Goal: Find specific page/section: Find specific page/section

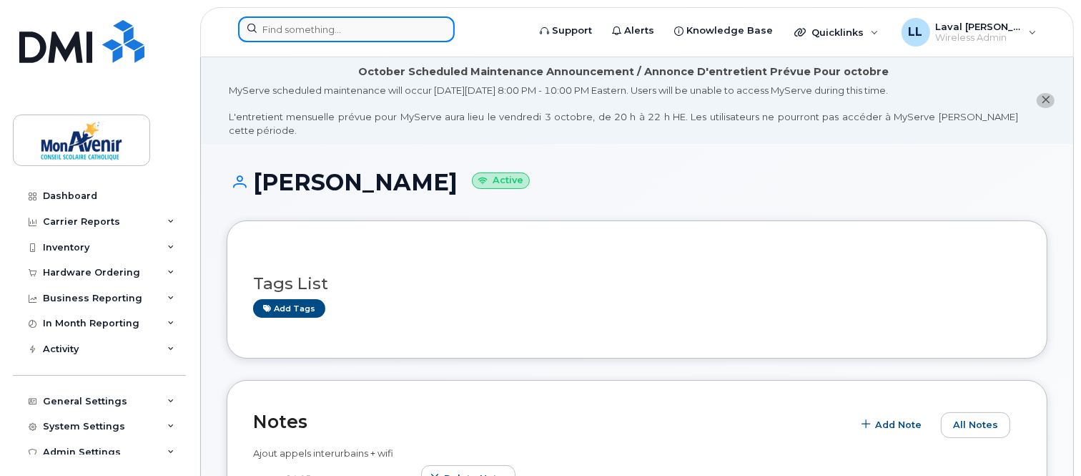
click at [292, 22] on input at bounding box center [346, 29] width 217 height 26
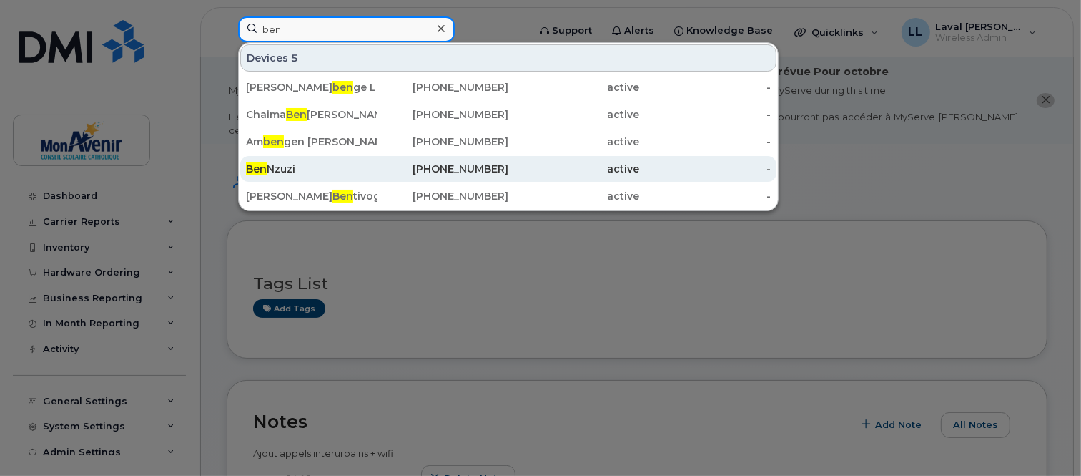
type input "ben"
click at [284, 167] on div "[PERSON_NAME]" at bounding box center [312, 169] width 132 height 14
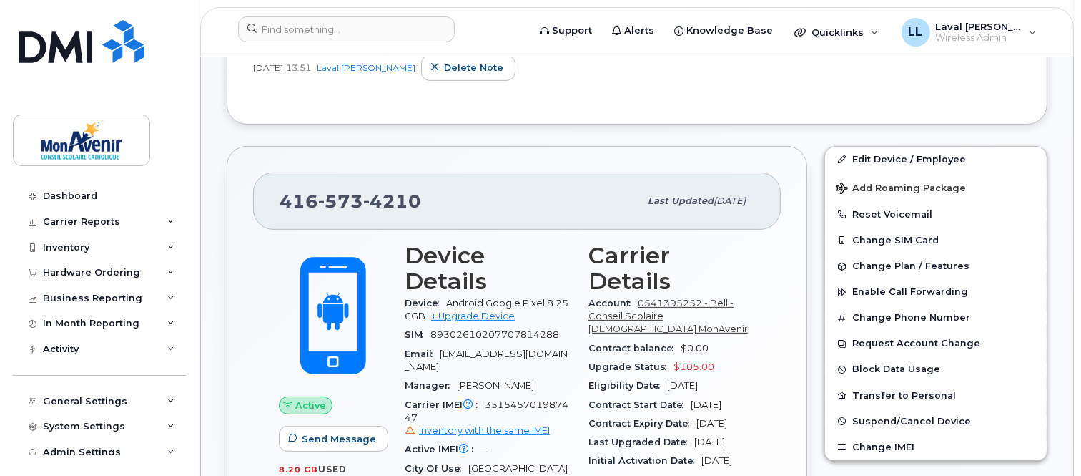
scroll to position [476, 0]
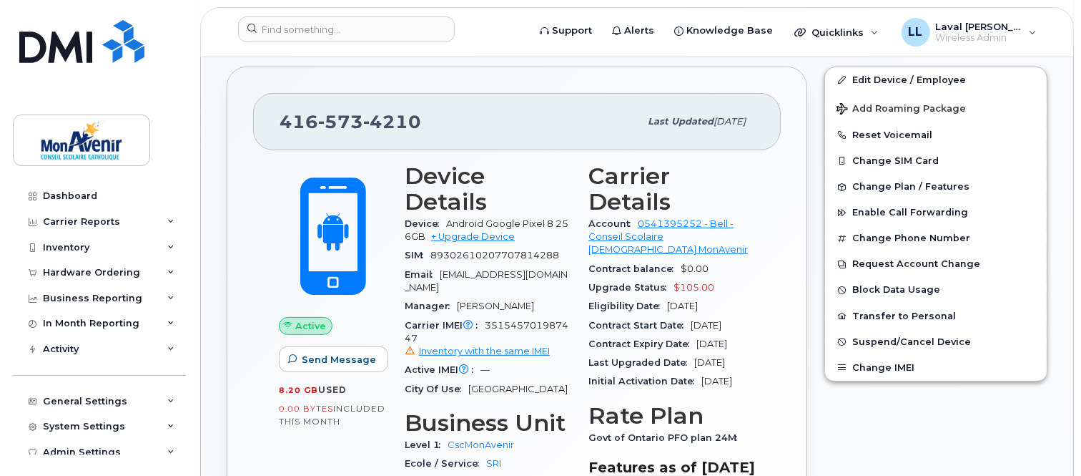
click at [737, 306] on div "Eligibility Date Apr 26, 2026" at bounding box center [672, 306] width 167 height 19
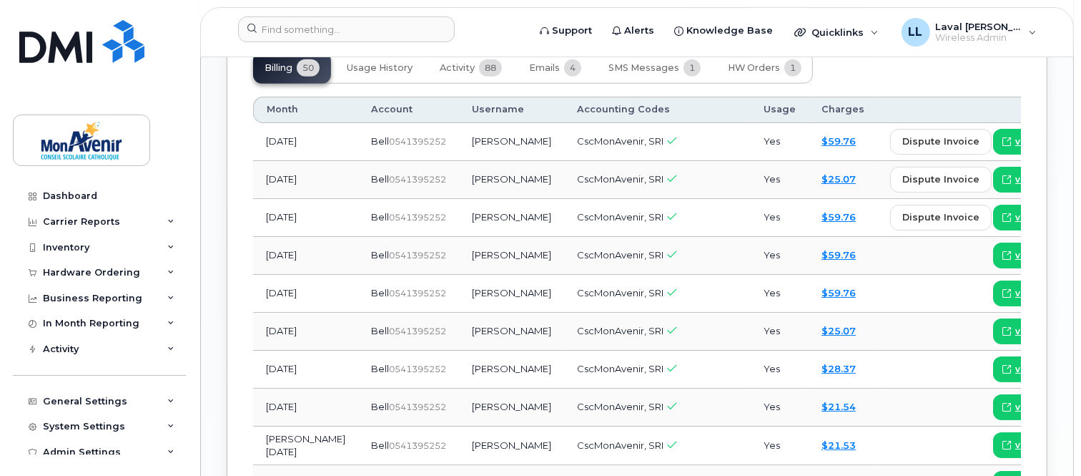
scroll to position [1510, 0]
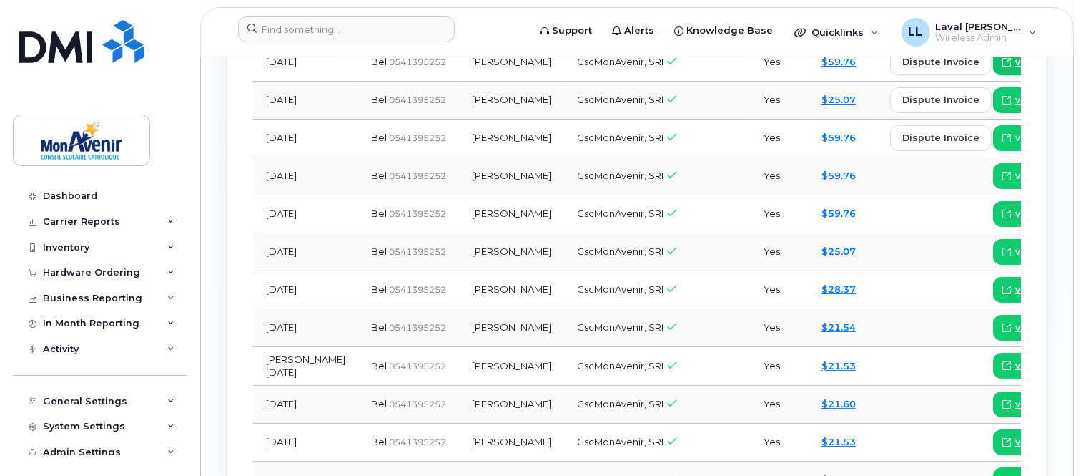
click at [1015, 69] on span "view" at bounding box center [1025, 62] width 21 height 13
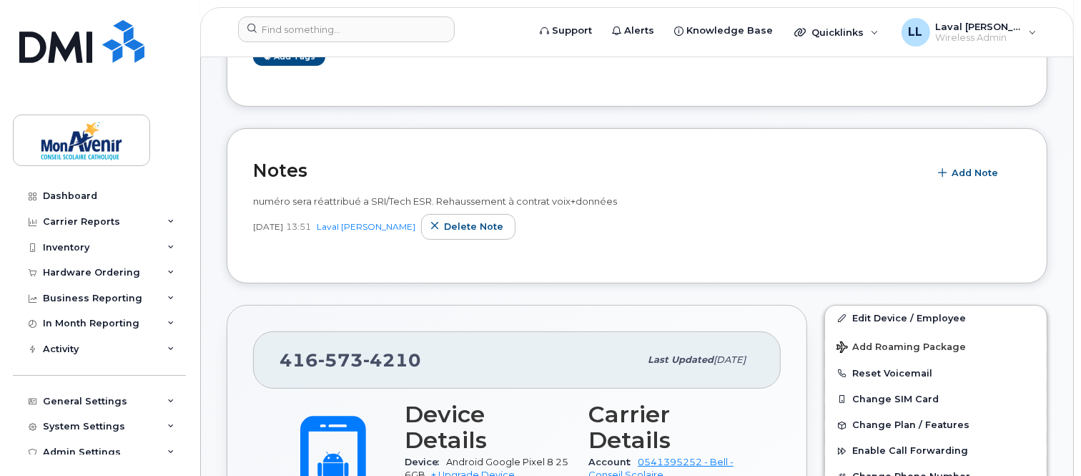
scroll to position [318, 0]
